Goal: Information Seeking & Learning: Find contact information

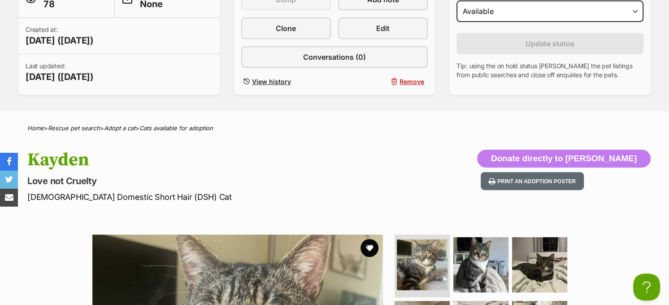
scroll to position [179, 0]
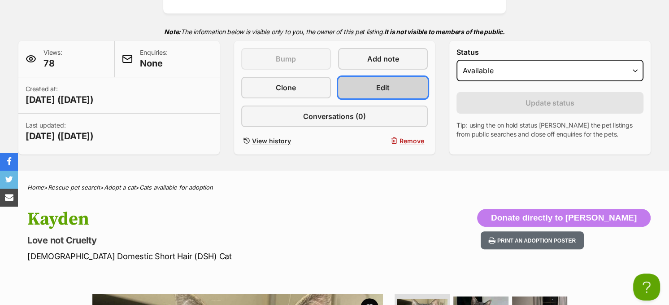
click at [374, 79] on link "Edit" at bounding box center [383, 88] width 90 height 22
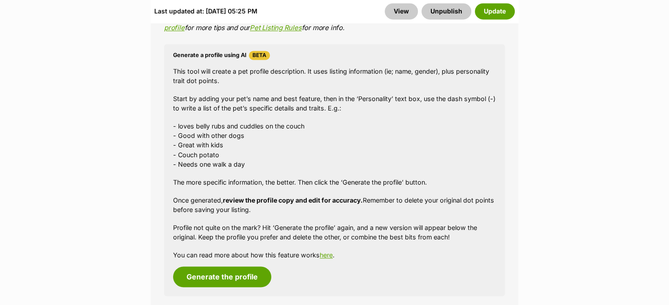
scroll to position [1166, 0]
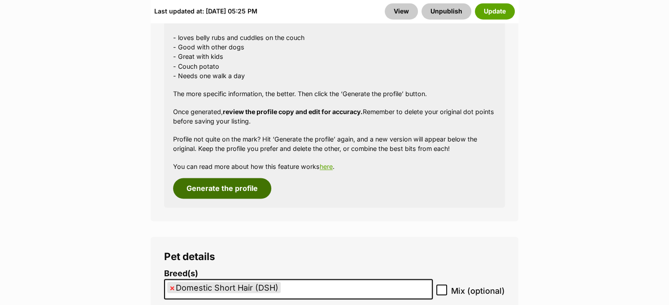
click at [241, 178] on button "Generate the profile" at bounding box center [222, 188] width 98 height 21
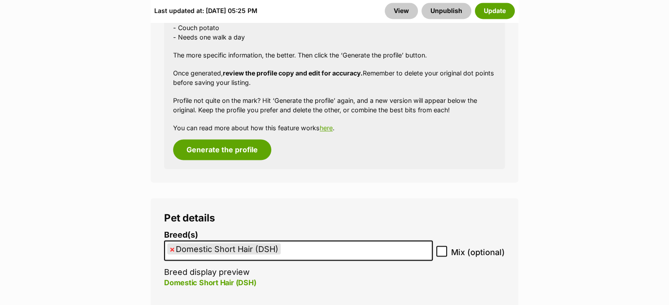
scroll to position [1207, 0]
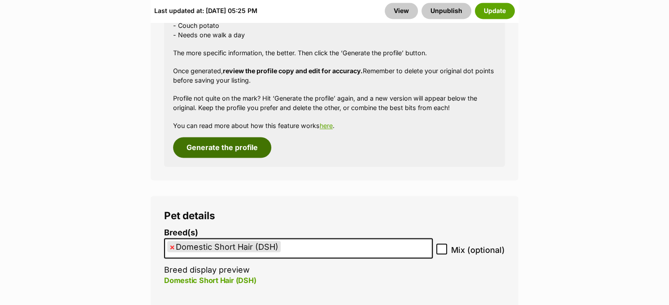
click at [215, 138] on button "Generate the profile" at bounding box center [222, 147] width 98 height 21
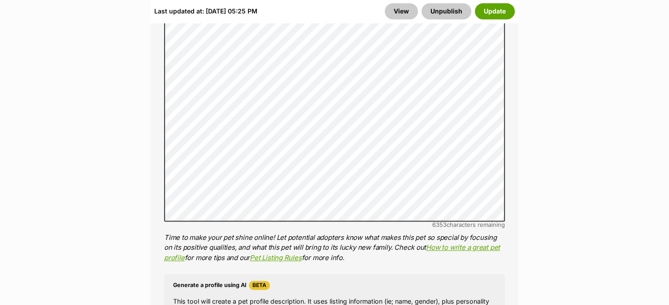
scroll to position [363, 0]
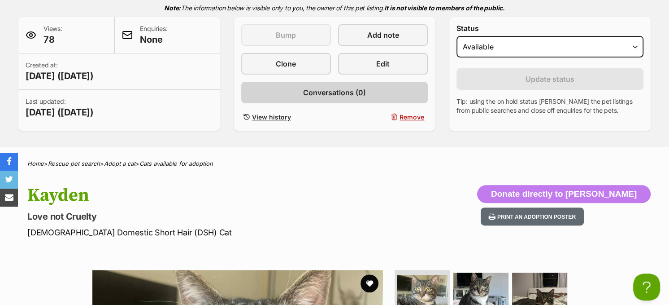
scroll to position [135, 0]
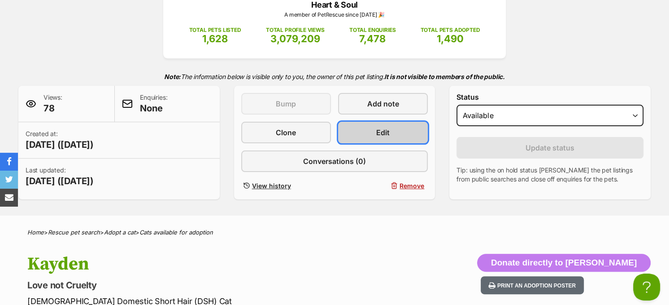
click at [382, 130] on span "Edit" at bounding box center [382, 132] width 13 height 11
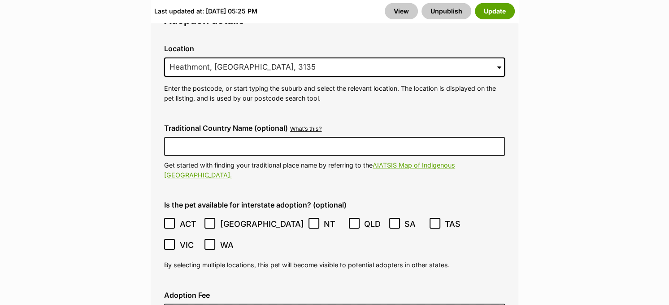
scroll to position [2378, 0]
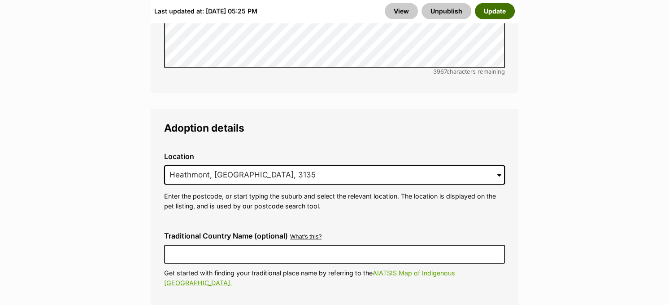
click at [494, 14] on button "Update" at bounding box center [495, 11] width 40 height 16
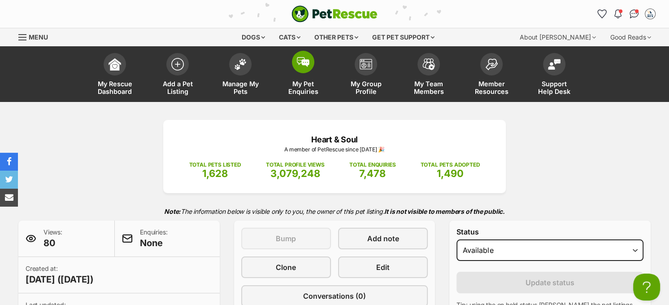
click at [302, 65] on img at bounding box center [303, 62] width 13 height 10
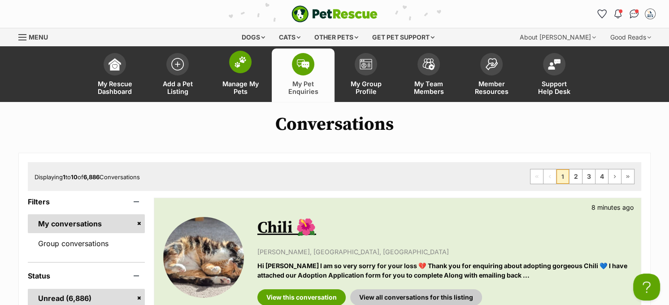
click at [240, 70] on span at bounding box center [240, 62] width 22 height 22
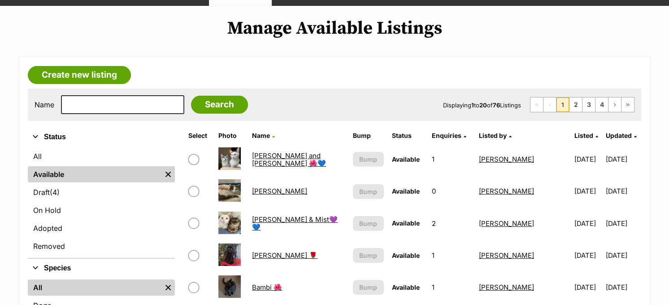
scroll to position [135, 0]
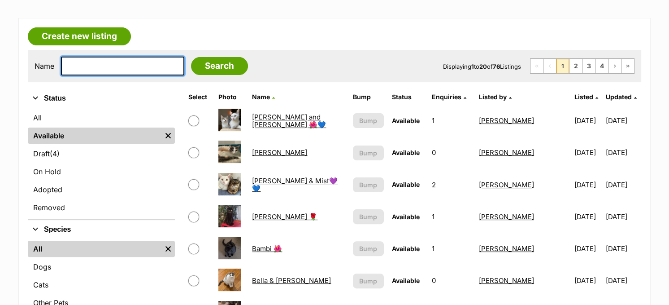
click at [124, 70] on input "text" at bounding box center [122, 66] width 123 height 19
type input "francis"
click at [191, 57] on input "Search" at bounding box center [219, 66] width 57 height 18
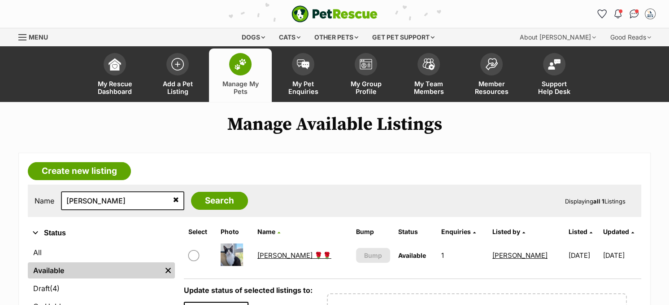
click at [277, 253] on link "[PERSON_NAME] 🌹🌹" at bounding box center [295, 255] width 74 height 9
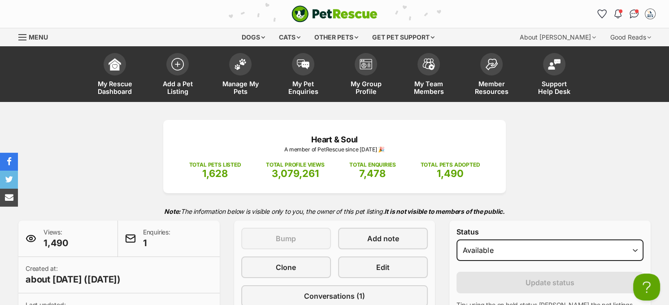
click at [23, 32] on link "Menu" at bounding box center [36, 36] width 36 height 16
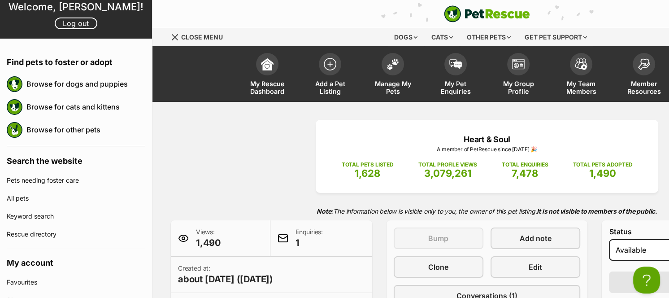
scroll to position [90, 0]
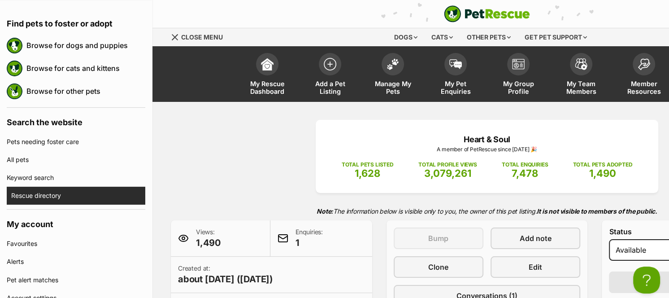
click at [54, 198] on link "Rescue directory" at bounding box center [78, 196] width 134 height 18
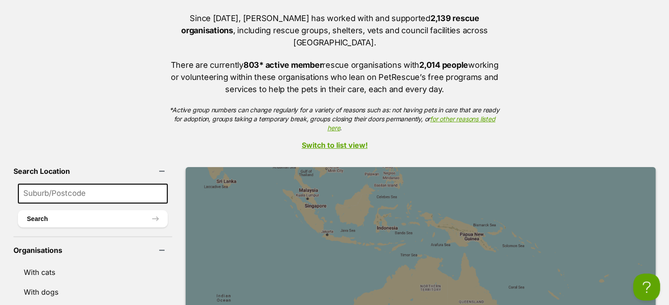
click at [360, 141] on link "Switch to list view!" at bounding box center [334, 145] width 669 height 8
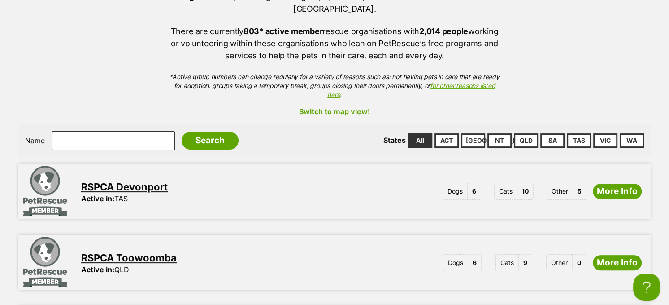
scroll to position [269, 0]
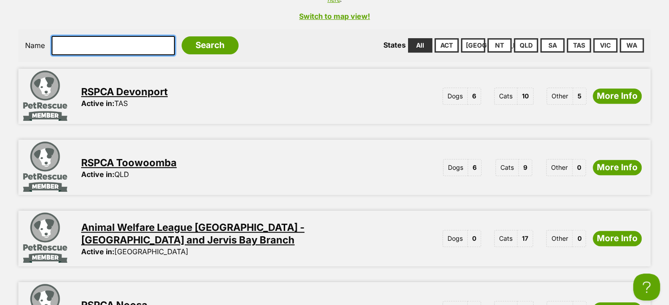
click at [88, 36] on input "text" at bounding box center [113, 45] width 123 height 19
type input "9 lives"
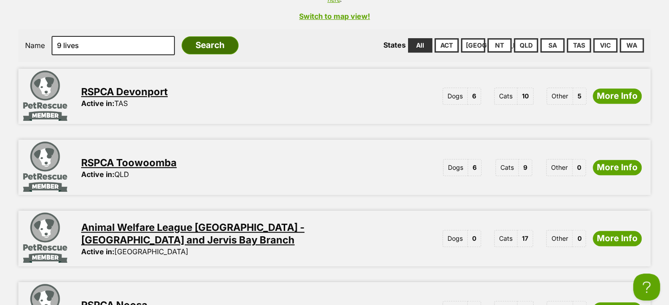
click at [215, 36] on input "Search" at bounding box center [210, 45] width 57 height 18
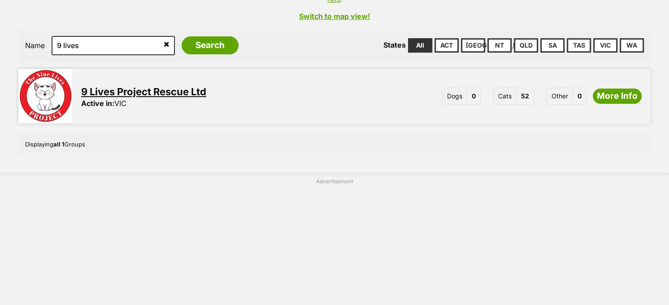
click at [184, 86] on link "9 Lives Project Rescue Ltd" at bounding box center [143, 92] width 125 height 12
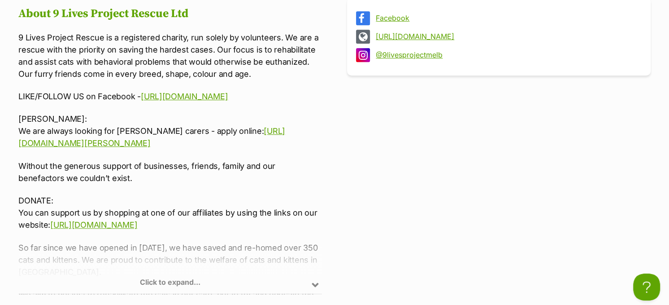
scroll to position [404, 0]
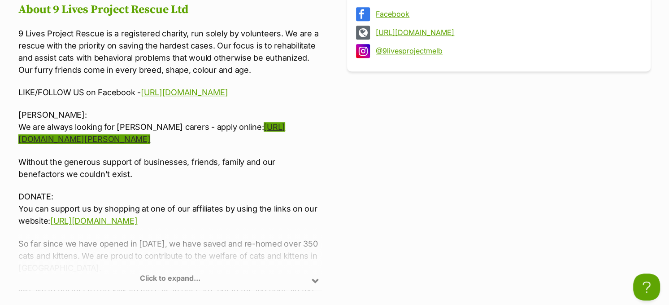
click at [151, 134] on link "[URL][DOMAIN_NAME][PERSON_NAME]" at bounding box center [151, 133] width 267 height 22
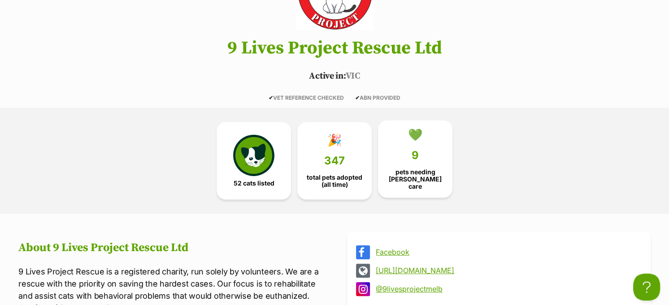
scroll to position [179, 0]
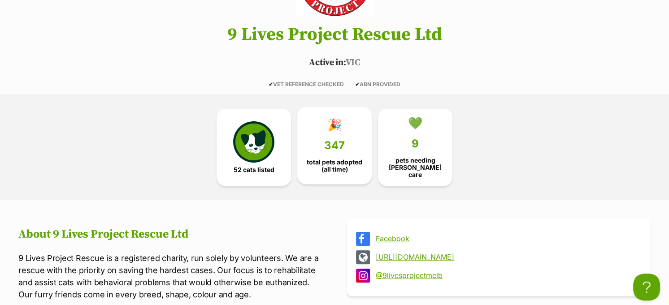
click at [335, 158] on span "total pets adopted (all time)" at bounding box center [334, 165] width 59 height 14
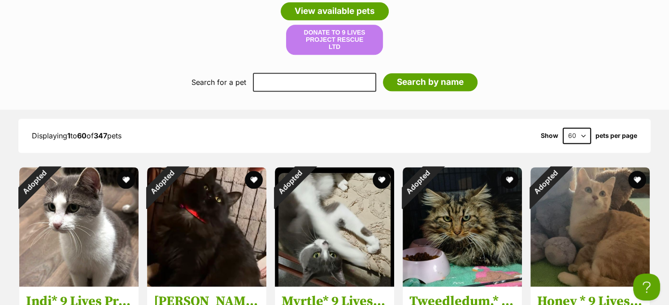
scroll to position [939, 0]
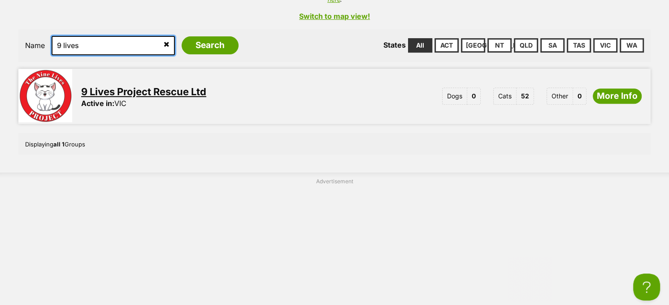
drag, startPoint x: 91, startPoint y: 35, endPoint x: 57, endPoint y: 31, distance: 34.9
click at [57, 36] on input "9 lives" at bounding box center [113, 45] width 123 height 19
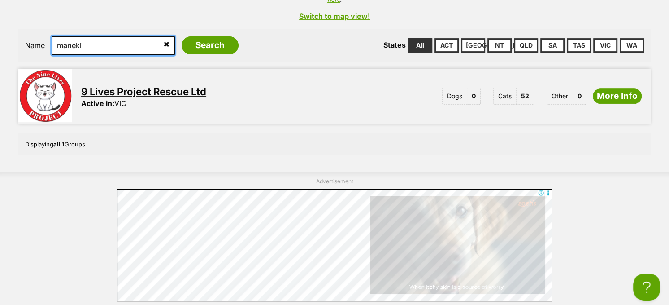
type input "maneki"
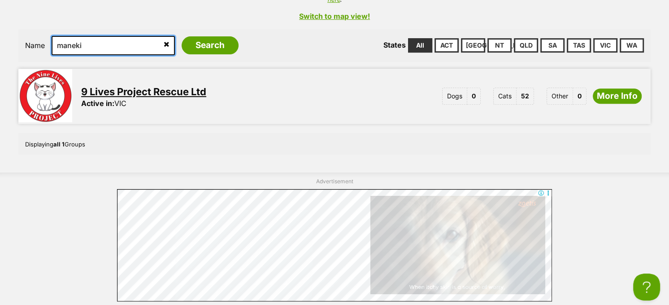
click at [182, 36] on input "Search" at bounding box center [210, 45] width 57 height 18
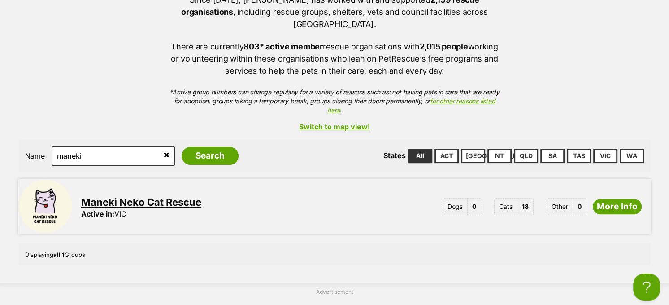
scroll to position [179, 0]
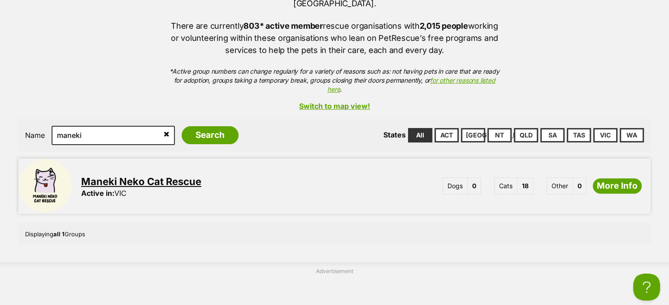
click at [179, 175] on link "Maneki Neko Cat Rescue" at bounding box center [141, 181] width 120 height 12
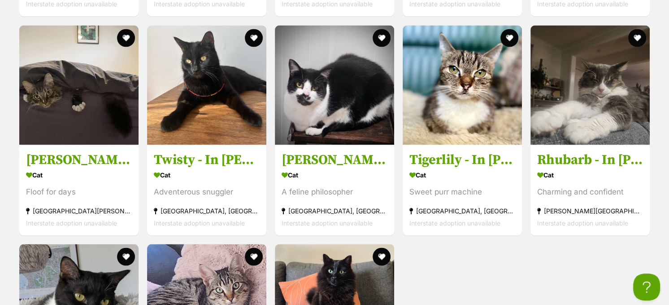
scroll to position [1436, 0]
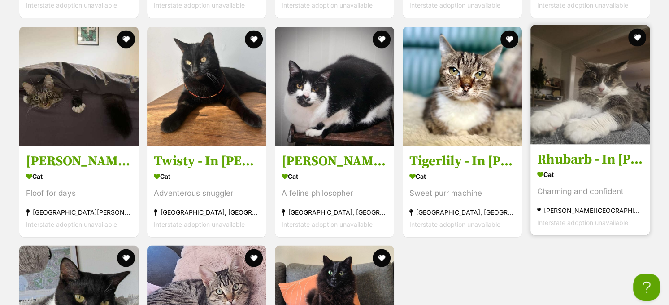
click at [557, 153] on h3 "Rhubarb - In [PERSON_NAME] care in [PERSON_NAME][GEOGRAPHIC_DATA]" at bounding box center [590, 159] width 106 height 17
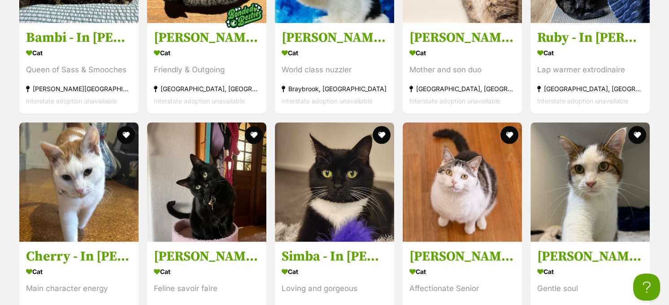
scroll to position [942, 0]
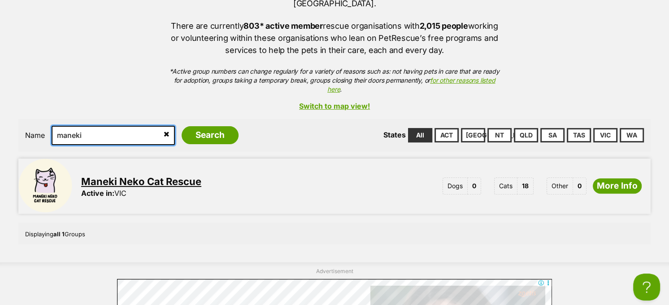
drag, startPoint x: 97, startPoint y: 123, endPoint x: 56, endPoint y: 122, distance: 41.3
click at [56, 126] on input "maneki" at bounding box center [113, 135] width 123 height 19
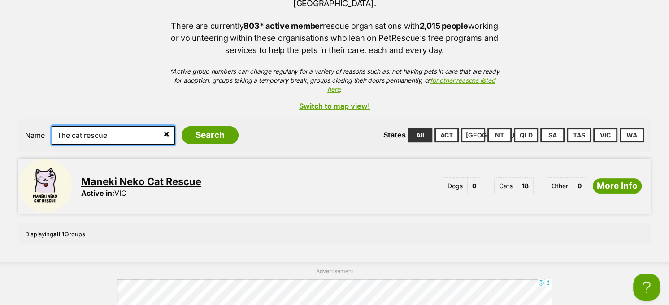
type input "The cat rescue"
click at [182, 126] on input "Search" at bounding box center [210, 135] width 57 height 18
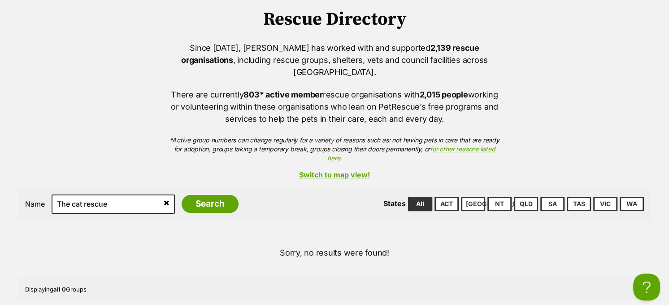
scroll to position [179, 0]
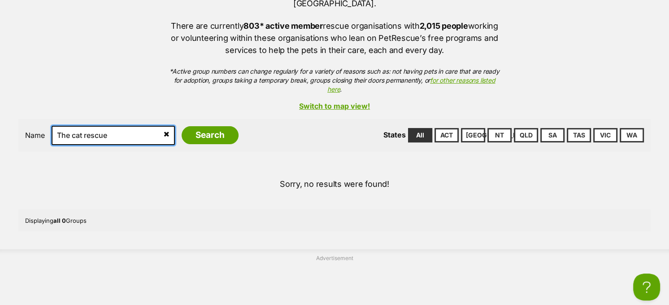
drag, startPoint x: 115, startPoint y: 124, endPoint x: 71, endPoint y: 122, distance: 44.0
click at [70, 126] on input "The cat rescue" at bounding box center [113, 135] width 123 height 19
type input "The rescue club"
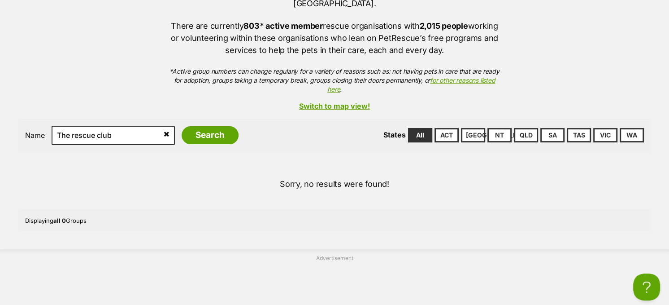
click at [197, 134] on div "Name The rescue club Search States All ACT [GEOGRAPHIC_DATA] NT [GEOGRAPHIC_DAT…" at bounding box center [334, 135] width 633 height 32
click at [199, 130] on input "Search" at bounding box center [210, 135] width 57 height 18
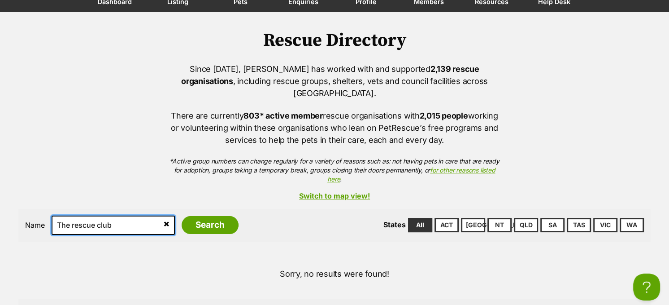
click at [124, 215] on input "The rescue club" at bounding box center [113, 224] width 123 height 19
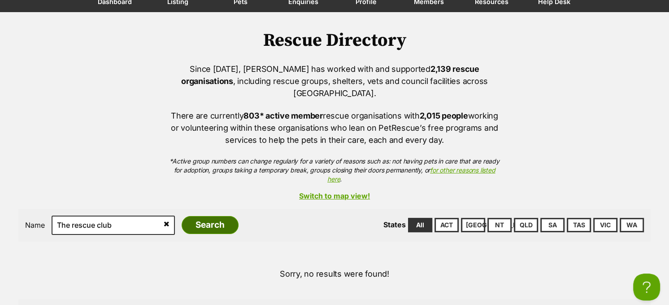
click at [214, 216] on input "Search" at bounding box center [210, 225] width 57 height 18
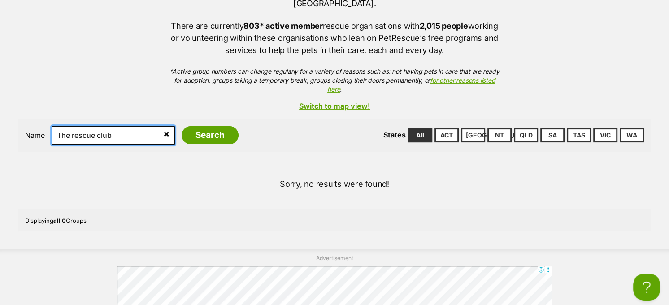
drag, startPoint x: 72, startPoint y: 122, endPoint x: 36, endPoint y: 118, distance: 35.6
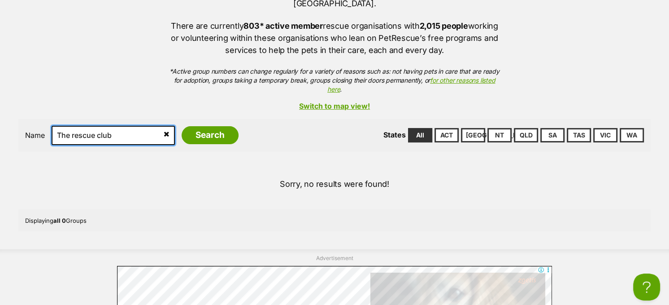
click at [36, 126] on div "Name The rescue club Search" at bounding box center [132, 135] width 214 height 19
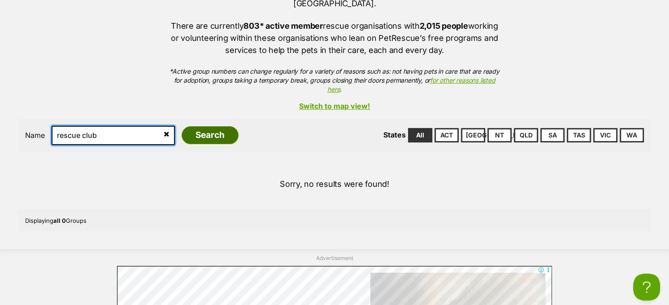
type input "rescue club"
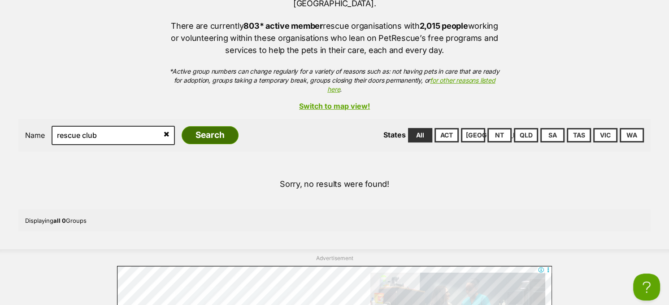
click at [193, 127] on input "Search" at bounding box center [210, 135] width 57 height 18
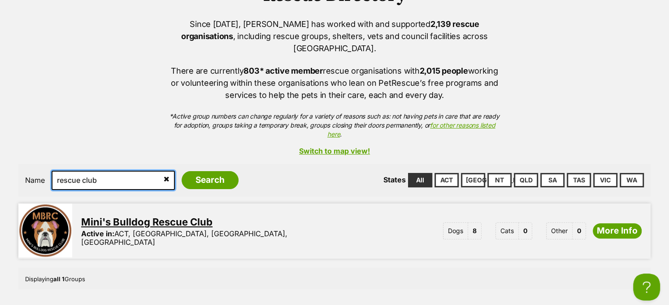
drag, startPoint x: 113, startPoint y: 167, endPoint x: 51, endPoint y: 162, distance: 62.1
click at [51, 170] on div "Name rescue club Search" at bounding box center [132, 179] width 214 height 19
type input "strong hearts"
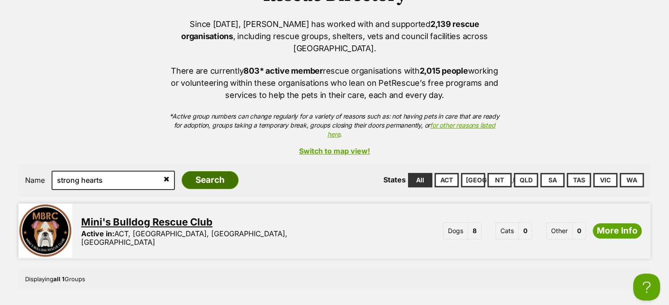
click at [202, 171] on input "Search" at bounding box center [210, 180] width 57 height 18
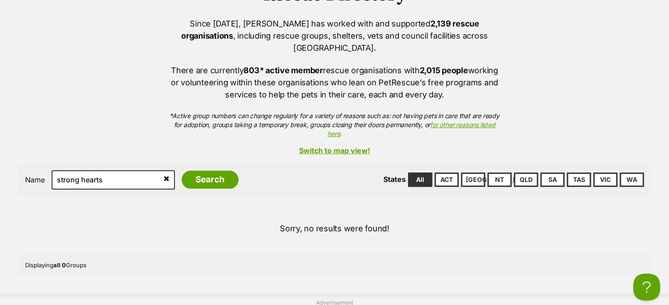
scroll to position [135, 0]
